Goal: Task Accomplishment & Management: Use online tool/utility

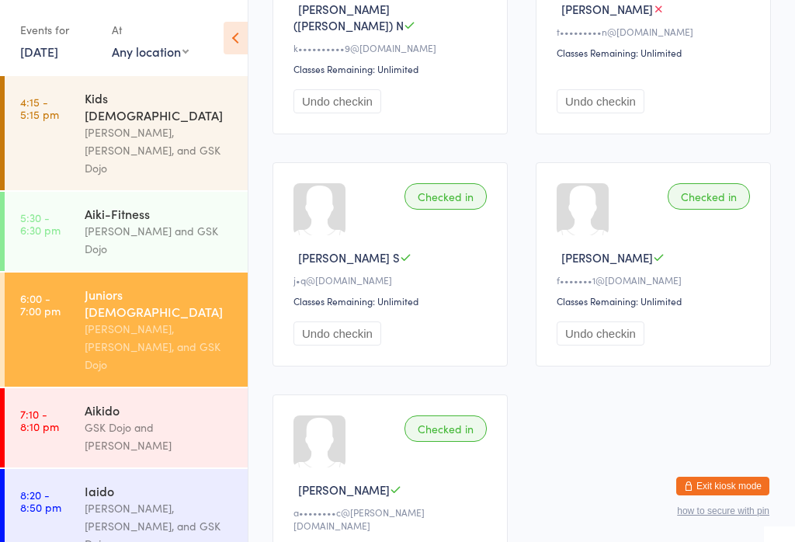
scroll to position [342, 0]
click at [82, 388] on link "7:10 - 8:10 pm Aikido GSK Dojo and [PERSON_NAME]" at bounding box center [126, 427] width 243 height 79
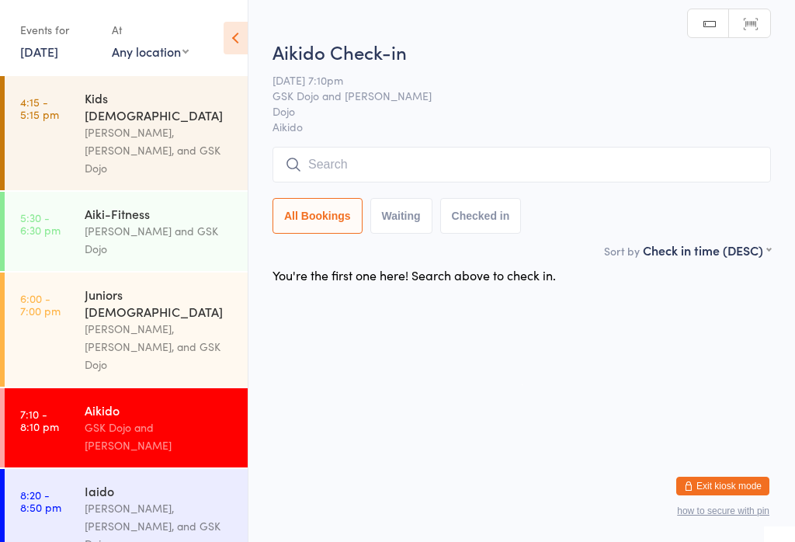
click at [327, 151] on input "search" at bounding box center [522, 165] width 499 height 36
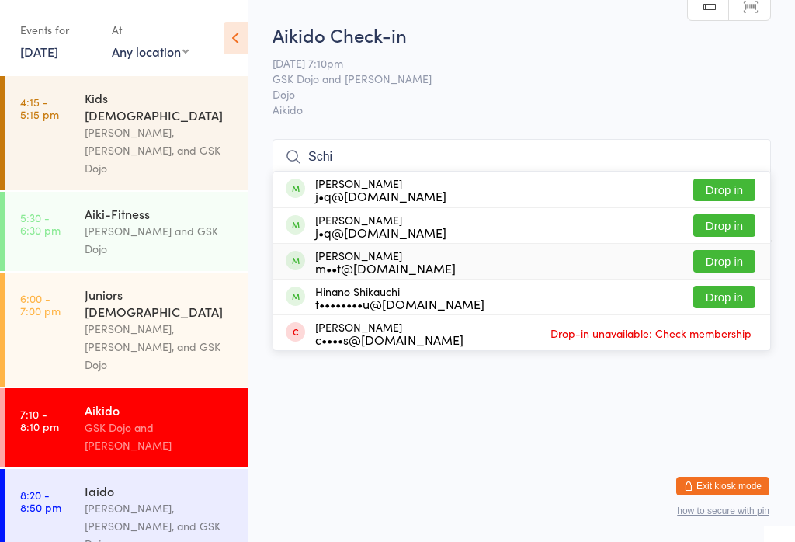
type input "Schi"
click at [724, 250] on button "Drop in" at bounding box center [724, 261] width 62 height 23
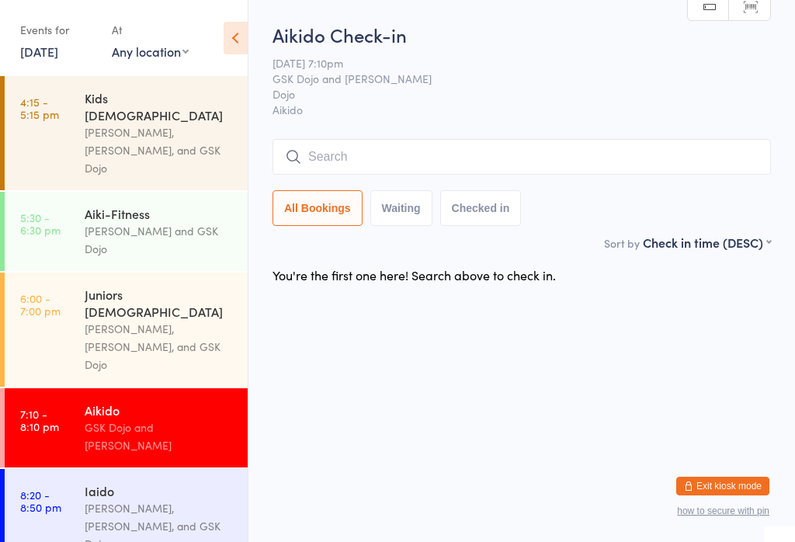
scroll to position [0, 0]
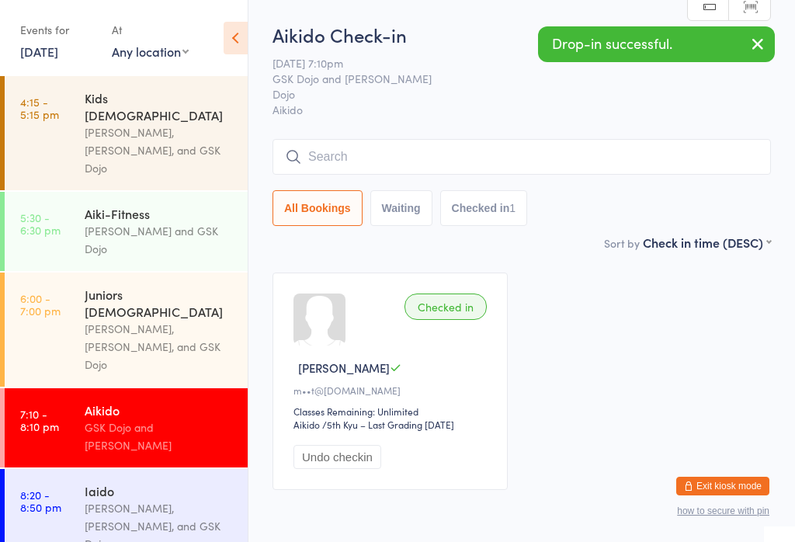
click at [130, 286] on div "Juniors [DEMOGRAPHIC_DATA]" at bounding box center [160, 303] width 150 height 34
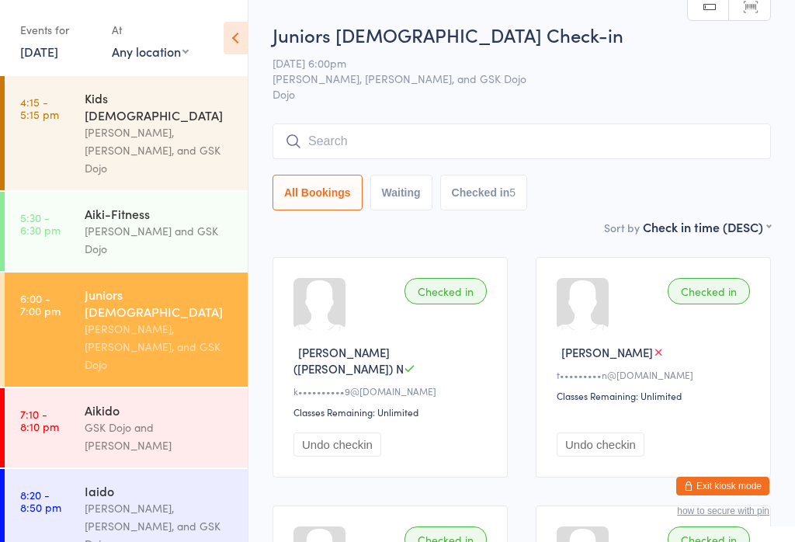
click at [596, 128] on input "search" at bounding box center [522, 141] width 499 height 36
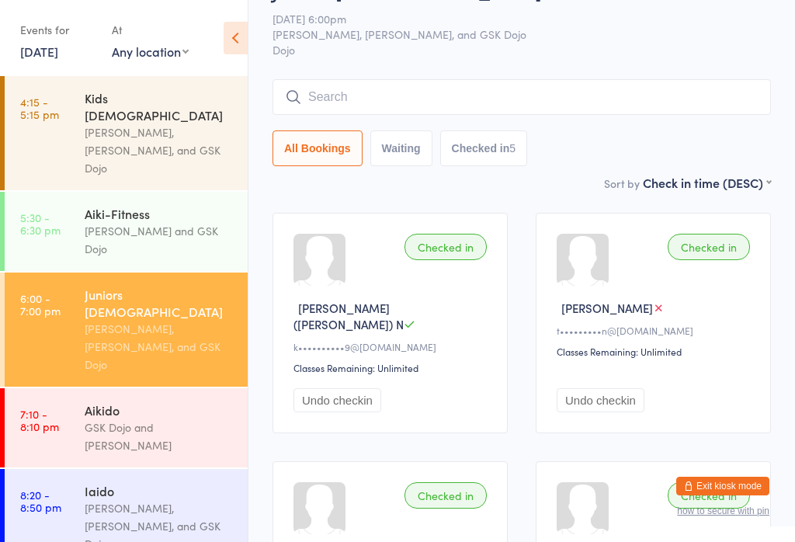
scroll to position [125, 0]
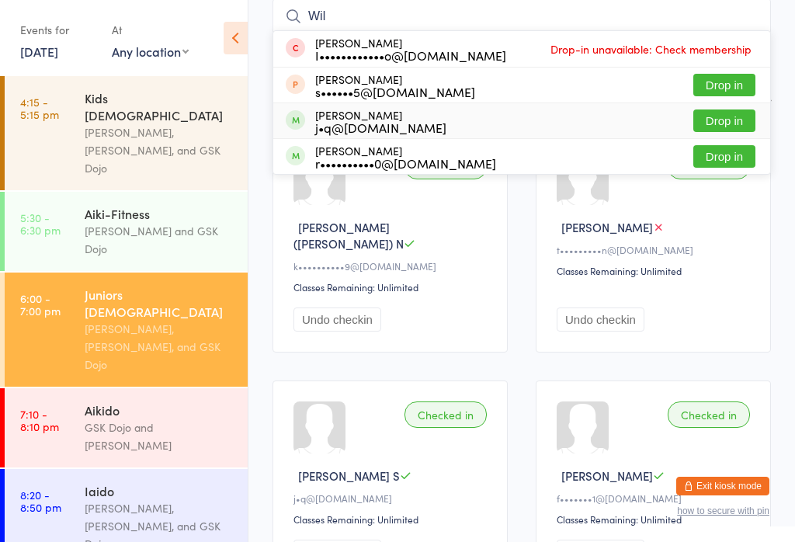
type input "Wil"
click at [731, 111] on button "Drop in" at bounding box center [724, 120] width 62 height 23
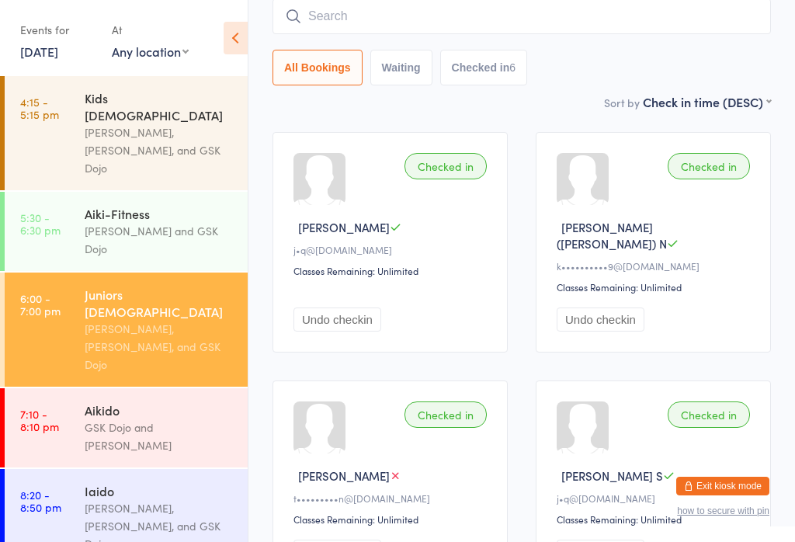
click at [677, 16] on input "search" at bounding box center [522, 16] width 499 height 36
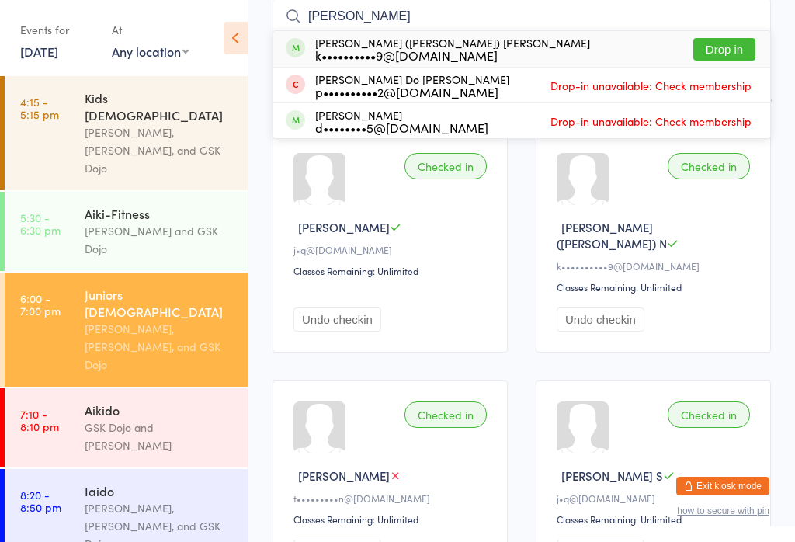
type input "[PERSON_NAME]"
click at [740, 43] on button "Drop in" at bounding box center [724, 49] width 62 height 23
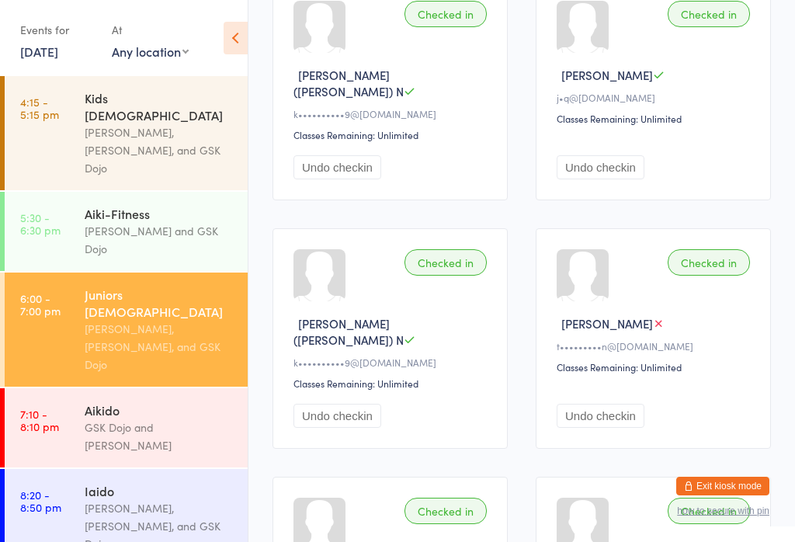
scroll to position [279, 0]
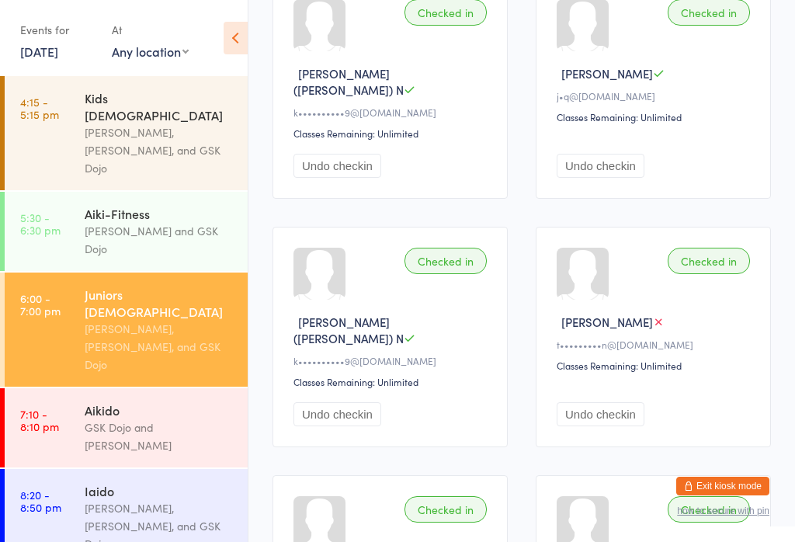
click at [57, 388] on link "7:10 - 8:10 pm Aikido GSK Dojo and [PERSON_NAME]" at bounding box center [126, 427] width 243 height 79
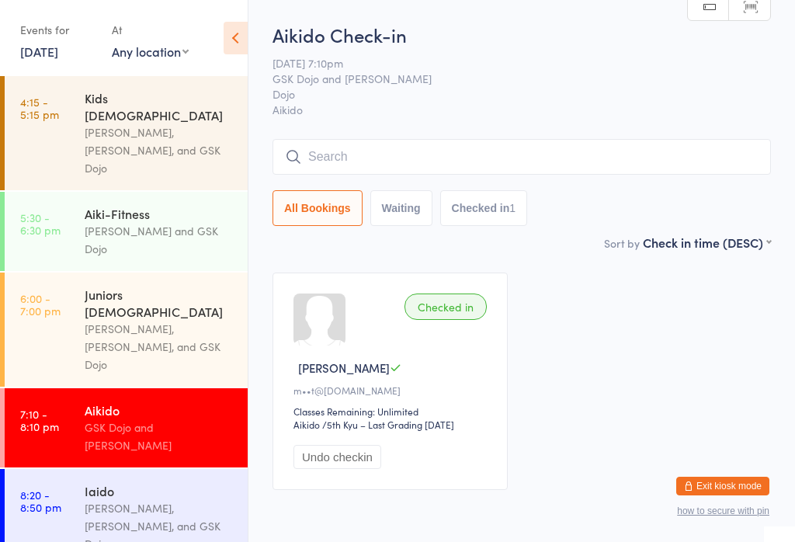
click at [346, 165] on input "search" at bounding box center [522, 157] width 499 height 36
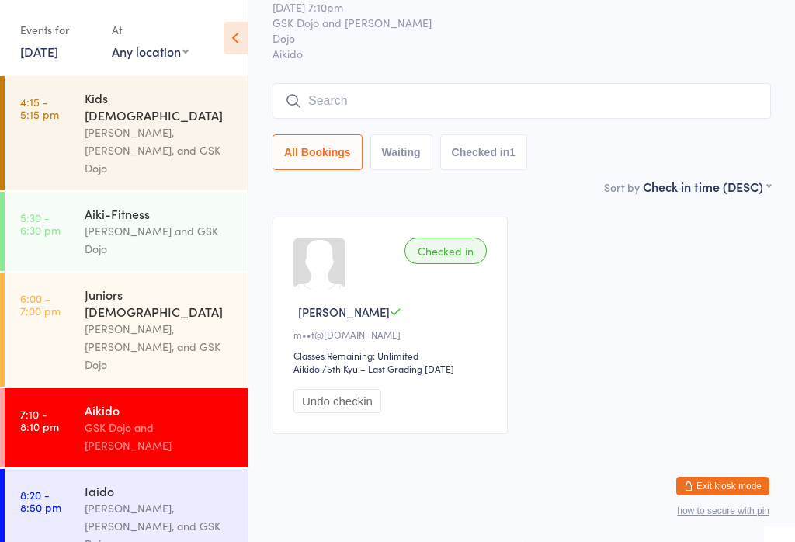
scroll to position [141, 0]
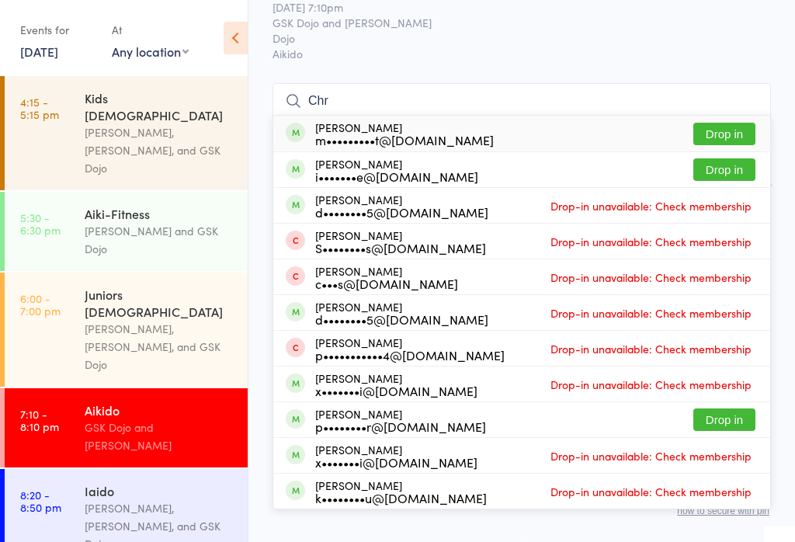
type input "Chr"
click at [318, 134] on div "m•••••••••t@[DOMAIN_NAME]" at bounding box center [404, 140] width 179 height 12
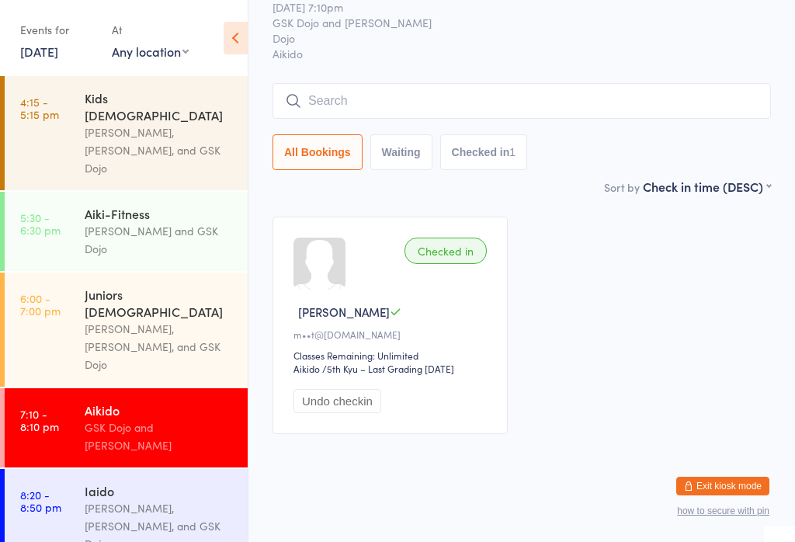
scroll to position [70, 0]
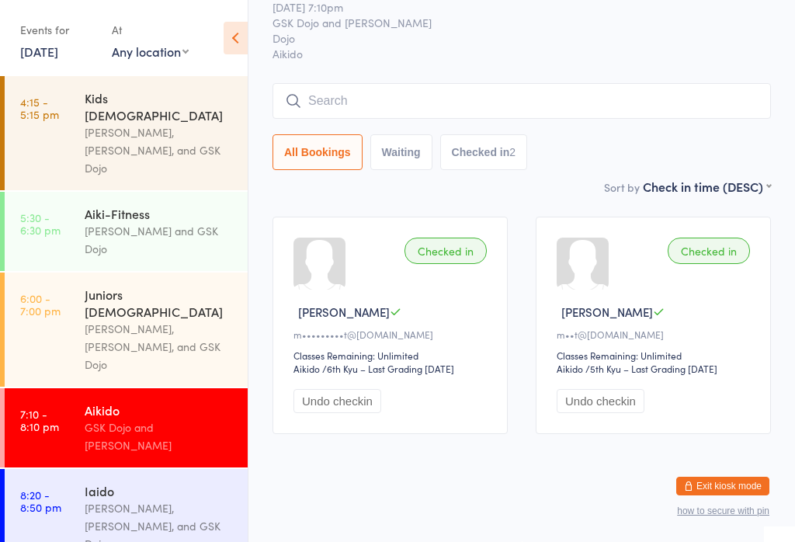
click at [137, 320] on div "[PERSON_NAME], [PERSON_NAME], and GSK Dojo" at bounding box center [160, 347] width 150 height 54
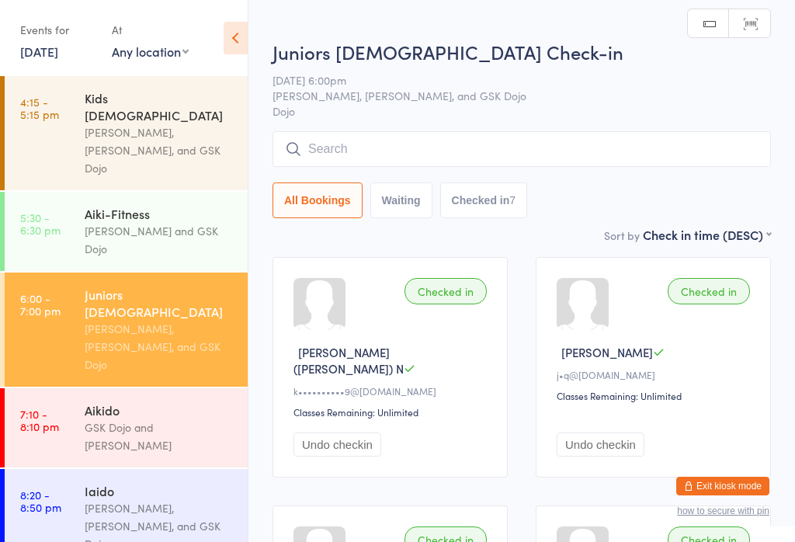
click at [353, 153] on input "search" at bounding box center [522, 149] width 499 height 36
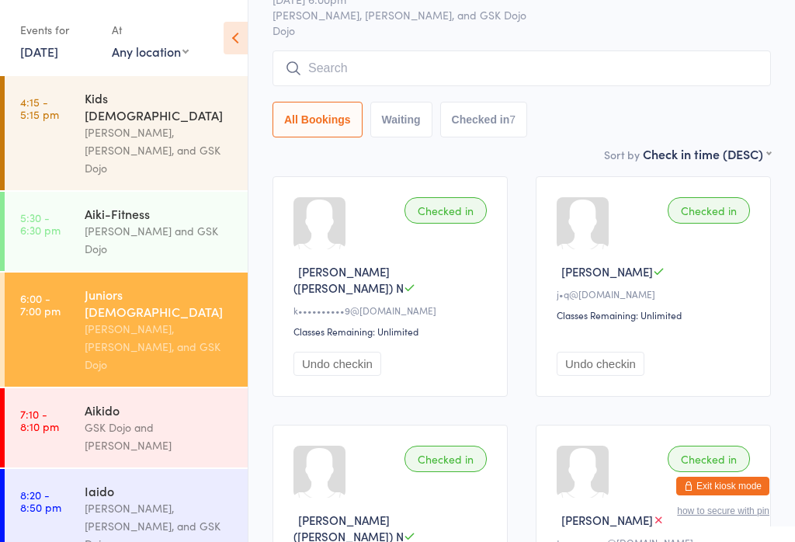
scroll to position [133, 0]
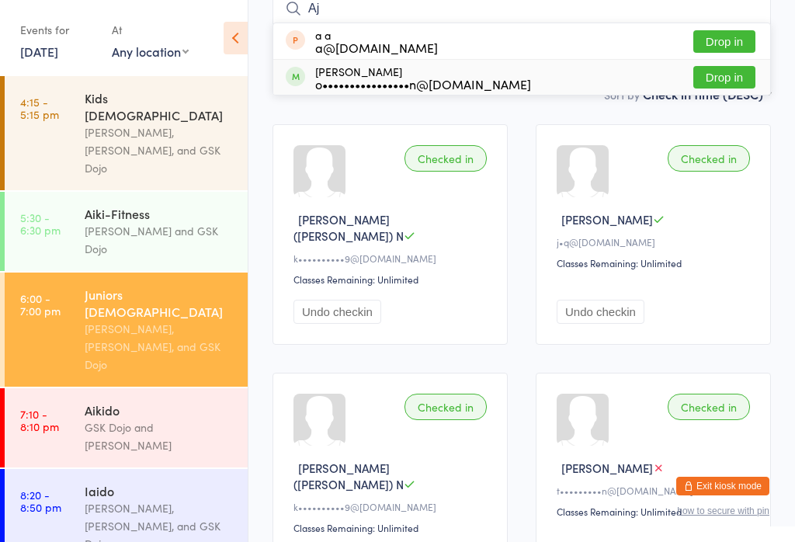
type input "Aj"
click at [733, 79] on button "Drop in" at bounding box center [724, 77] width 62 height 23
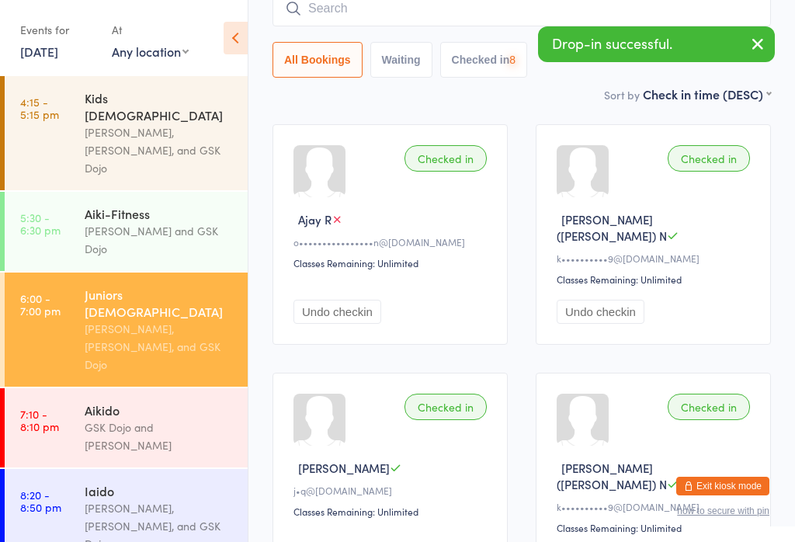
click at [147, 419] on div "GSK Dojo and [PERSON_NAME]" at bounding box center [160, 437] width 150 height 36
